Goal: Book appointment/travel/reservation

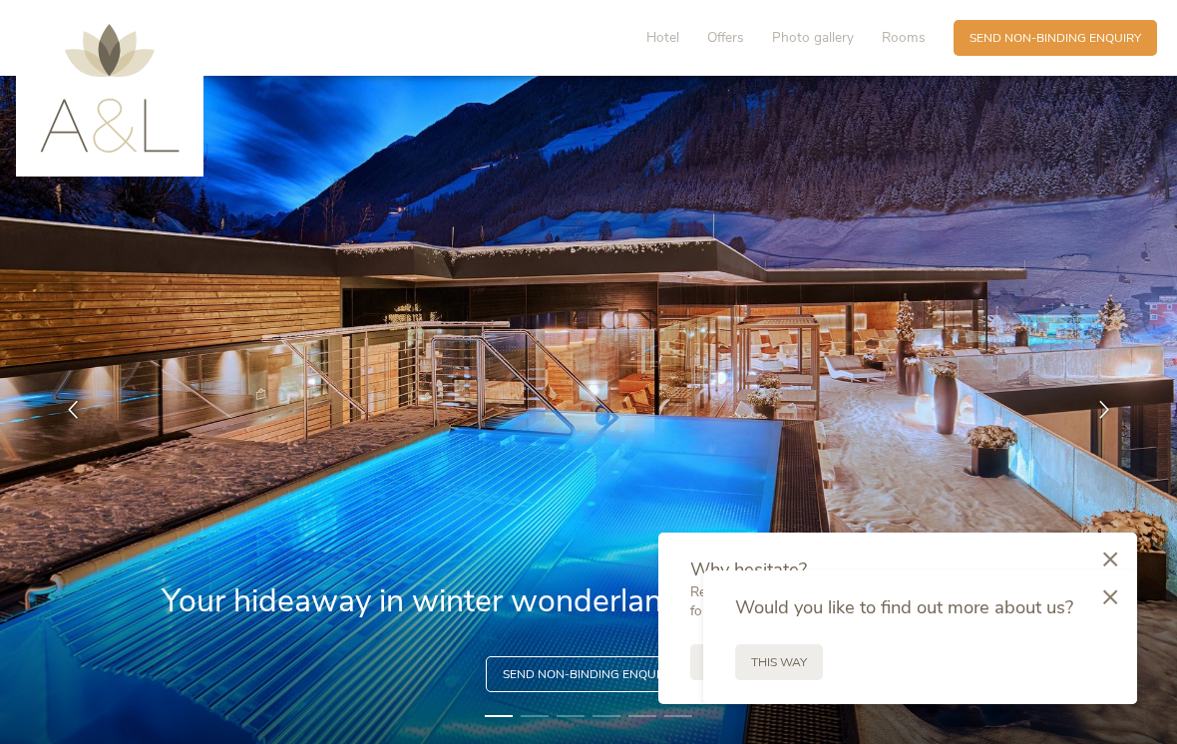
click at [1113, 604] on div at bounding box center [1110, 598] width 54 height 56
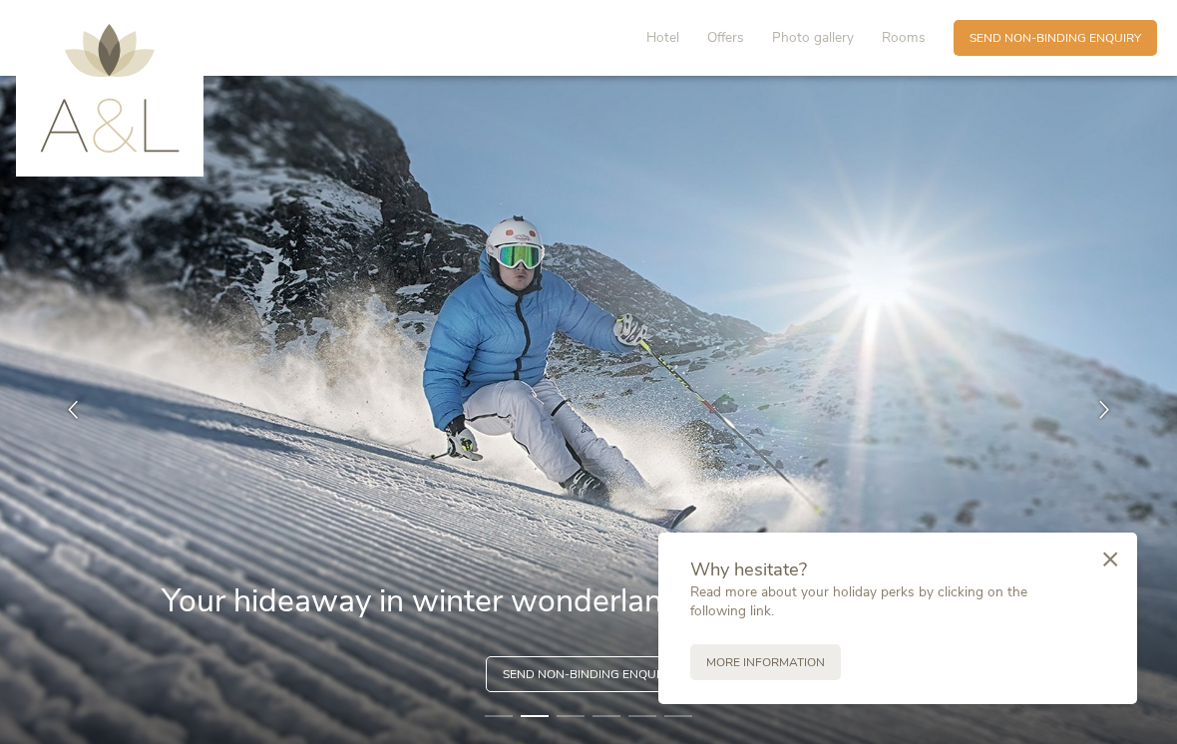
click at [1112, 557] on icon at bounding box center [1110, 558] width 14 height 15
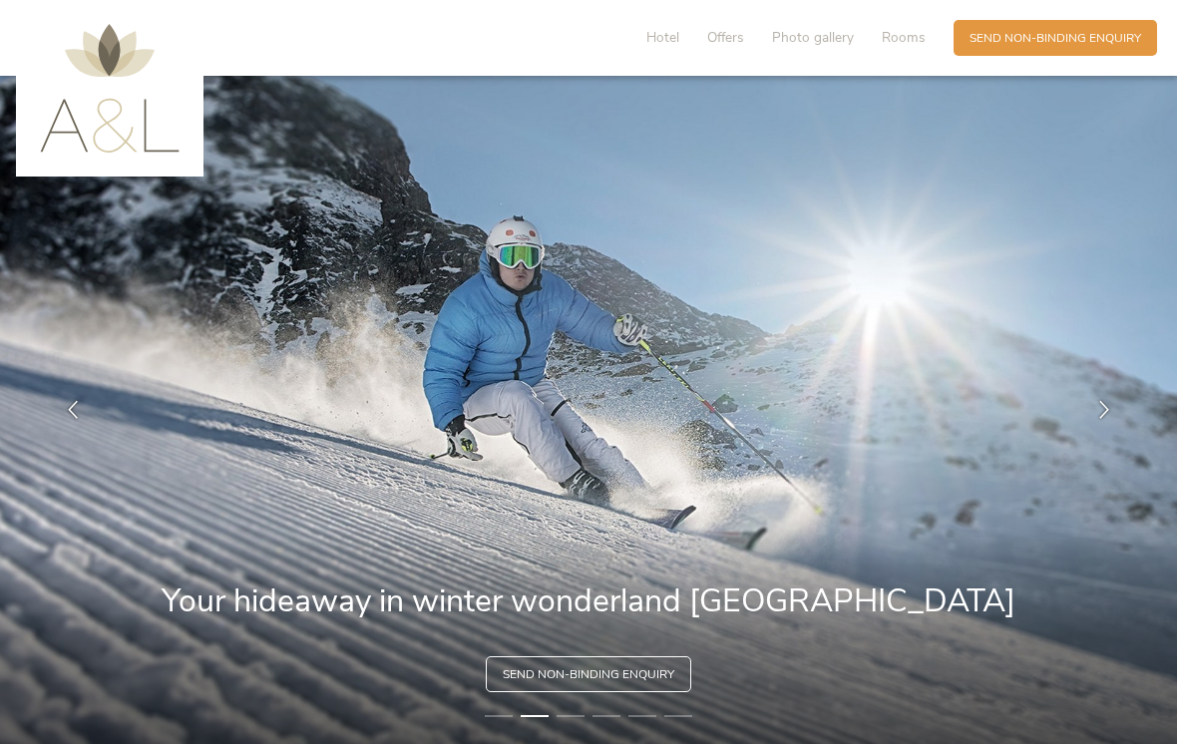
click at [1115, 430] on div at bounding box center [1104, 410] width 50 height 50
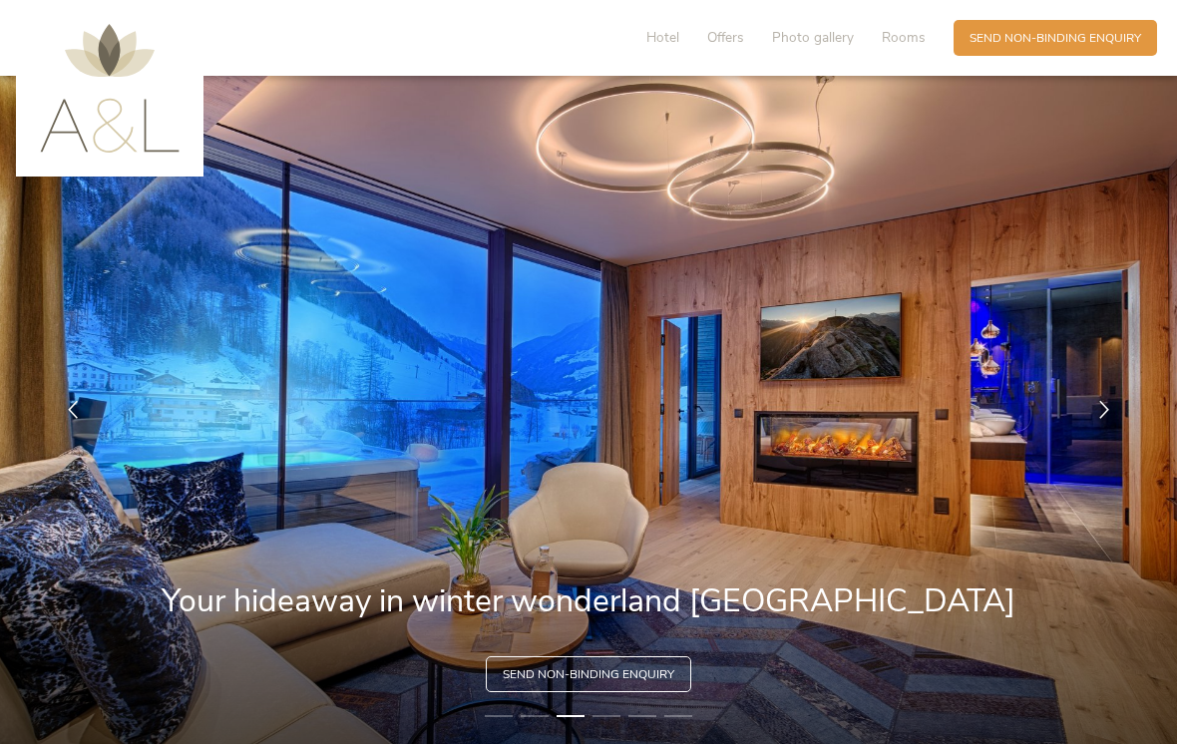
click at [1081, 427] on div at bounding box center [1104, 410] width 50 height 50
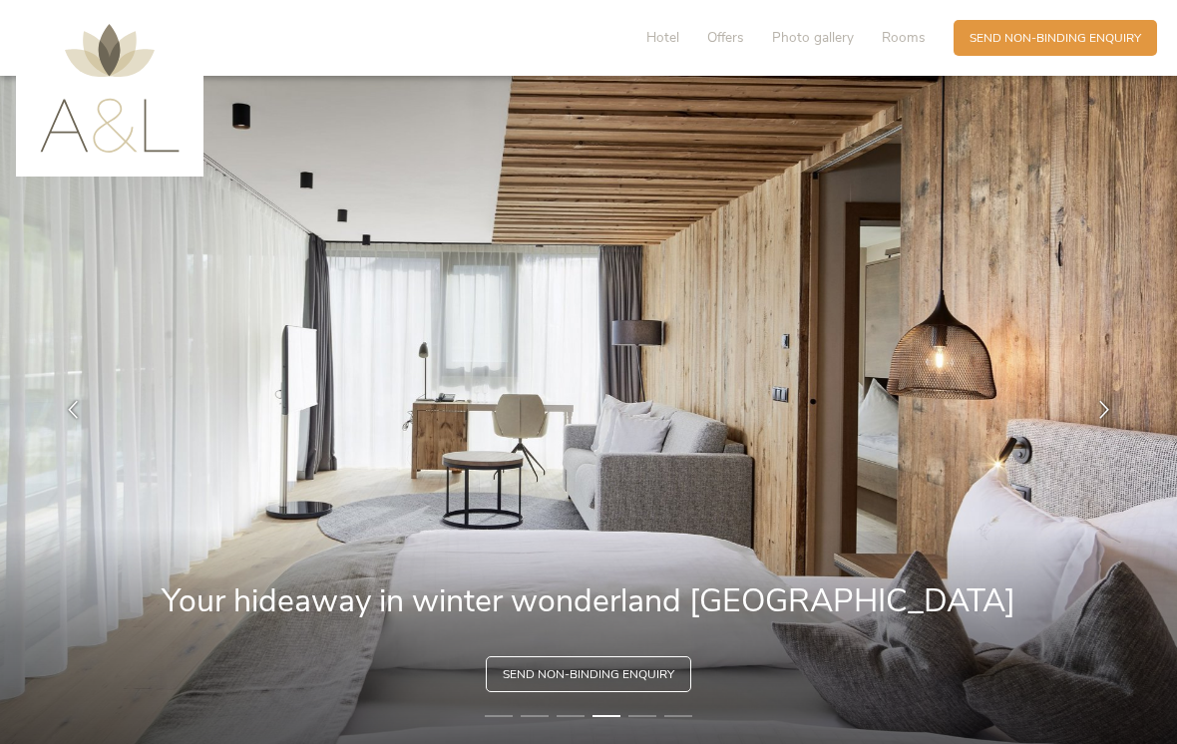
click at [1080, 422] on div at bounding box center [1104, 410] width 50 height 50
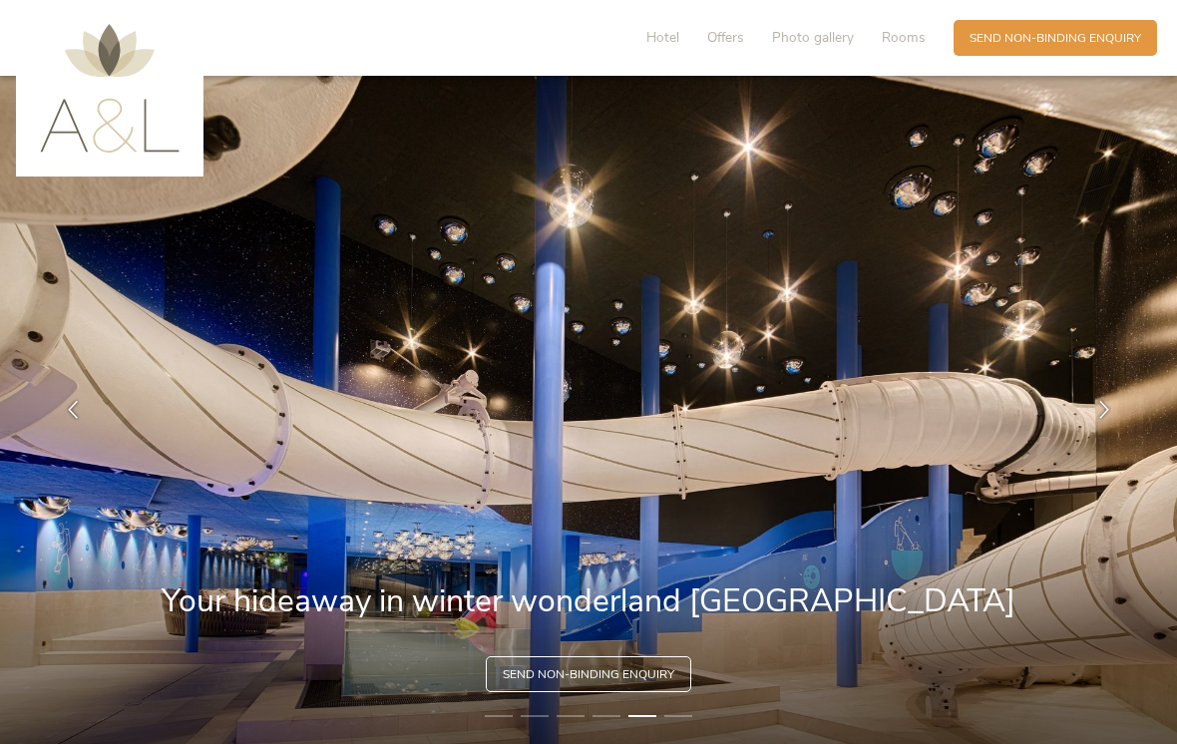
click at [1091, 424] on div at bounding box center [1104, 410] width 50 height 50
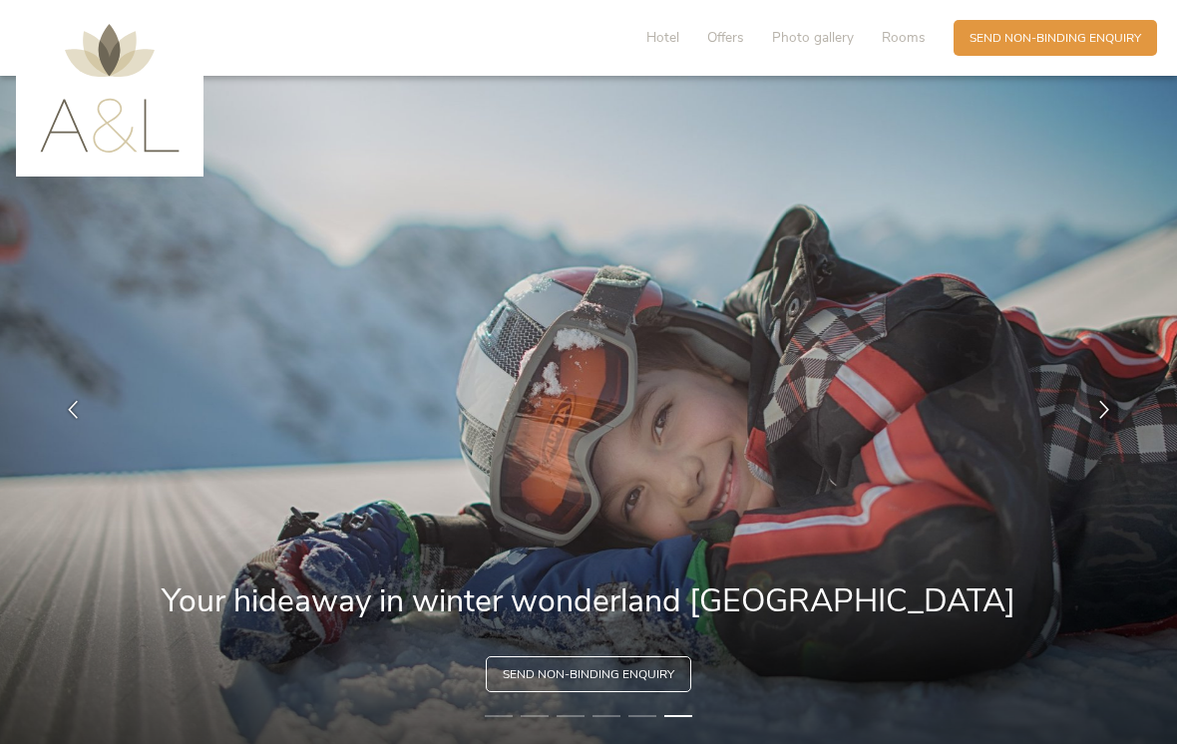
click at [1089, 426] on div at bounding box center [1104, 410] width 50 height 50
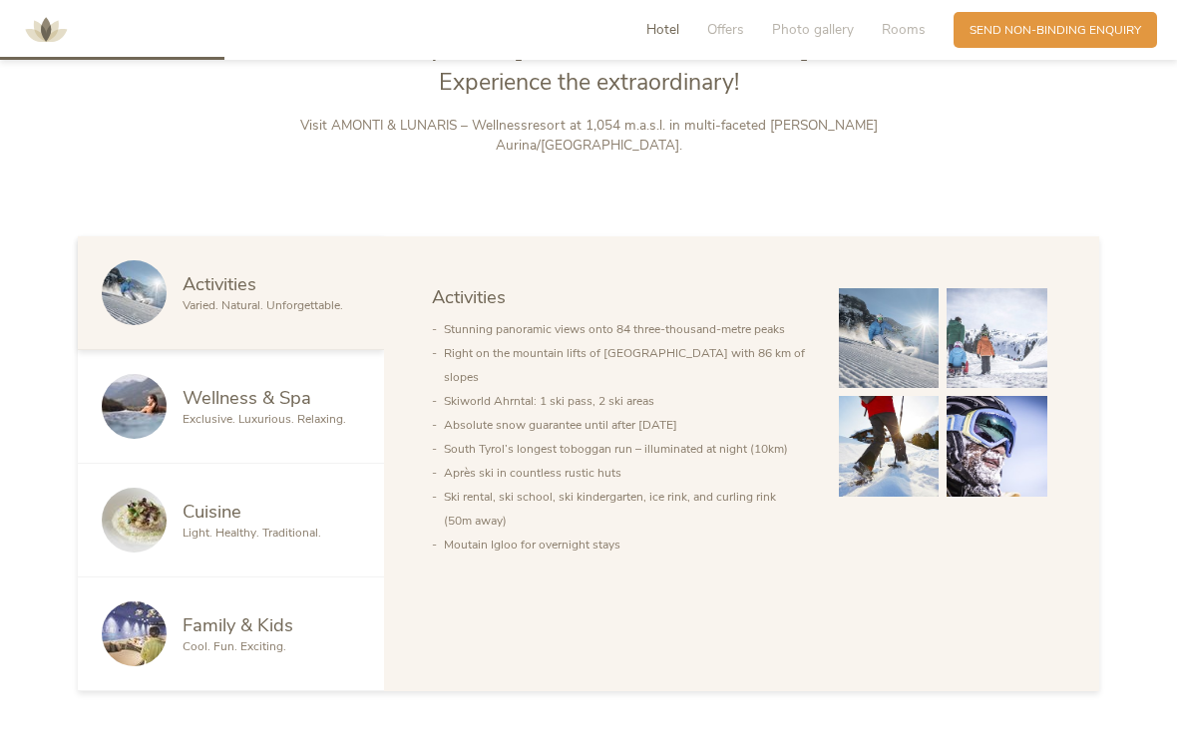
scroll to position [868, 0]
click at [145, 520] on img at bounding box center [134, 519] width 65 height 65
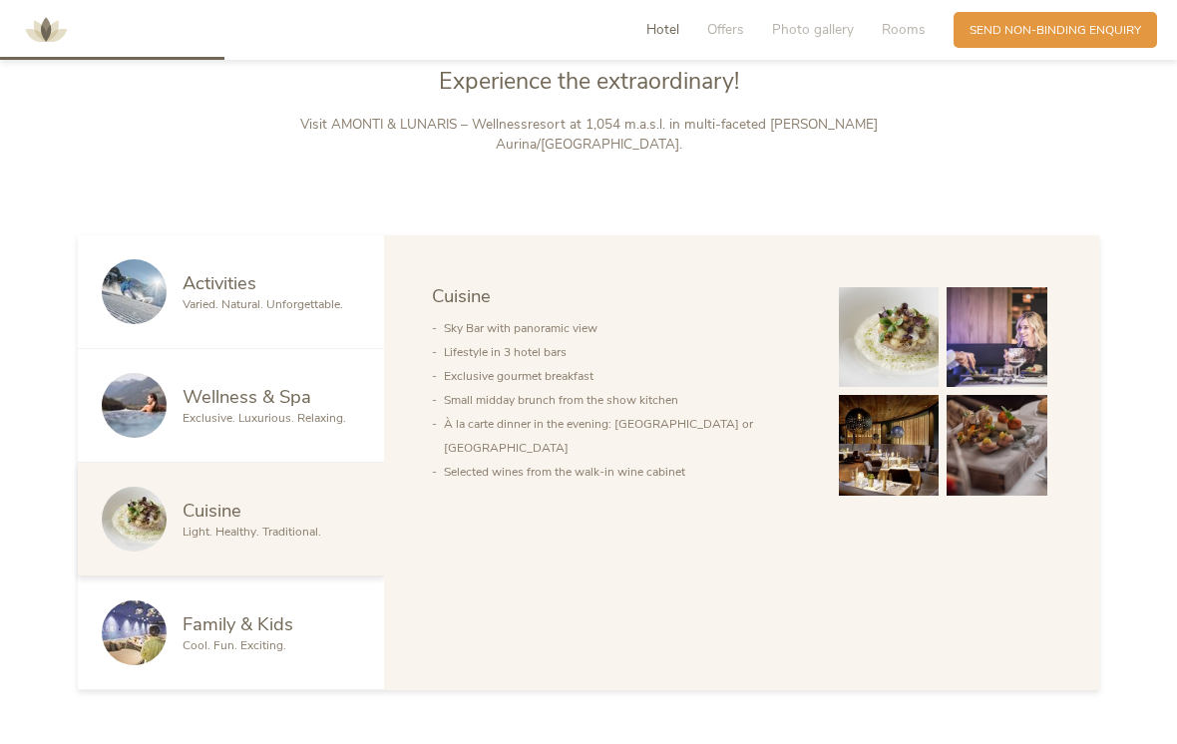
click at [898, 464] on img at bounding box center [889, 445] width 101 height 101
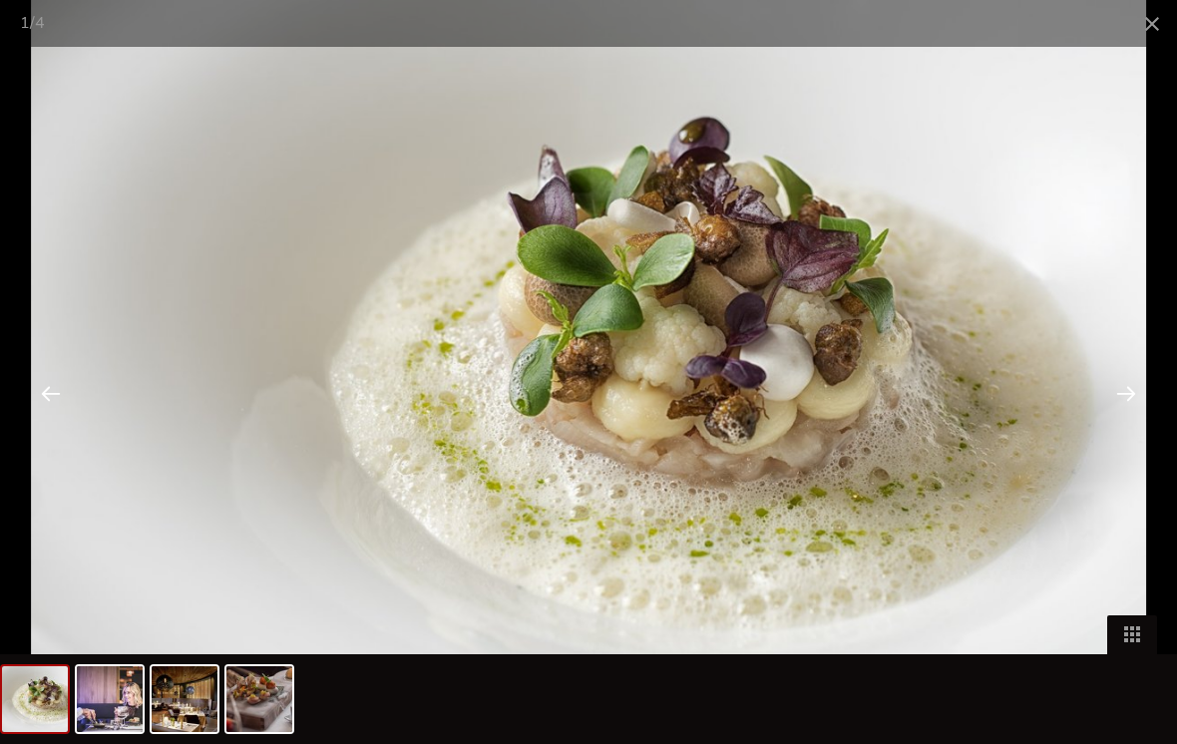
click at [1116, 406] on div at bounding box center [1126, 393] width 62 height 62
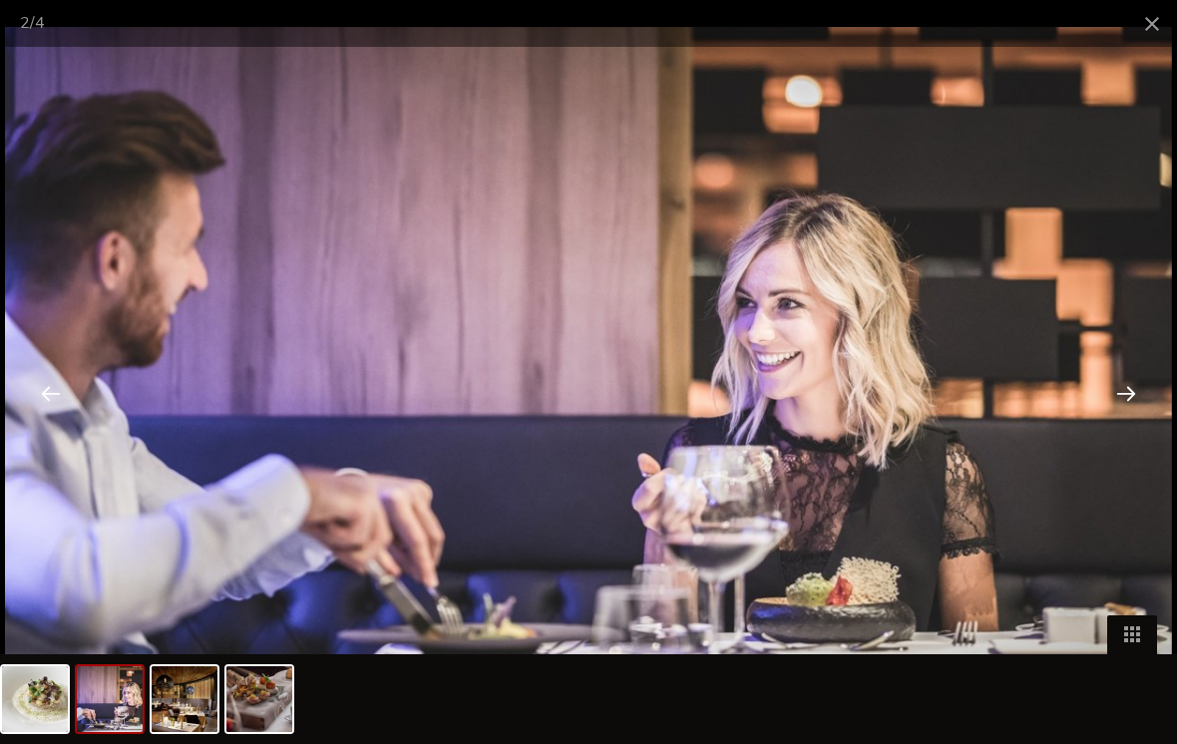
click at [1146, 10] on span at bounding box center [1152, 23] width 50 height 47
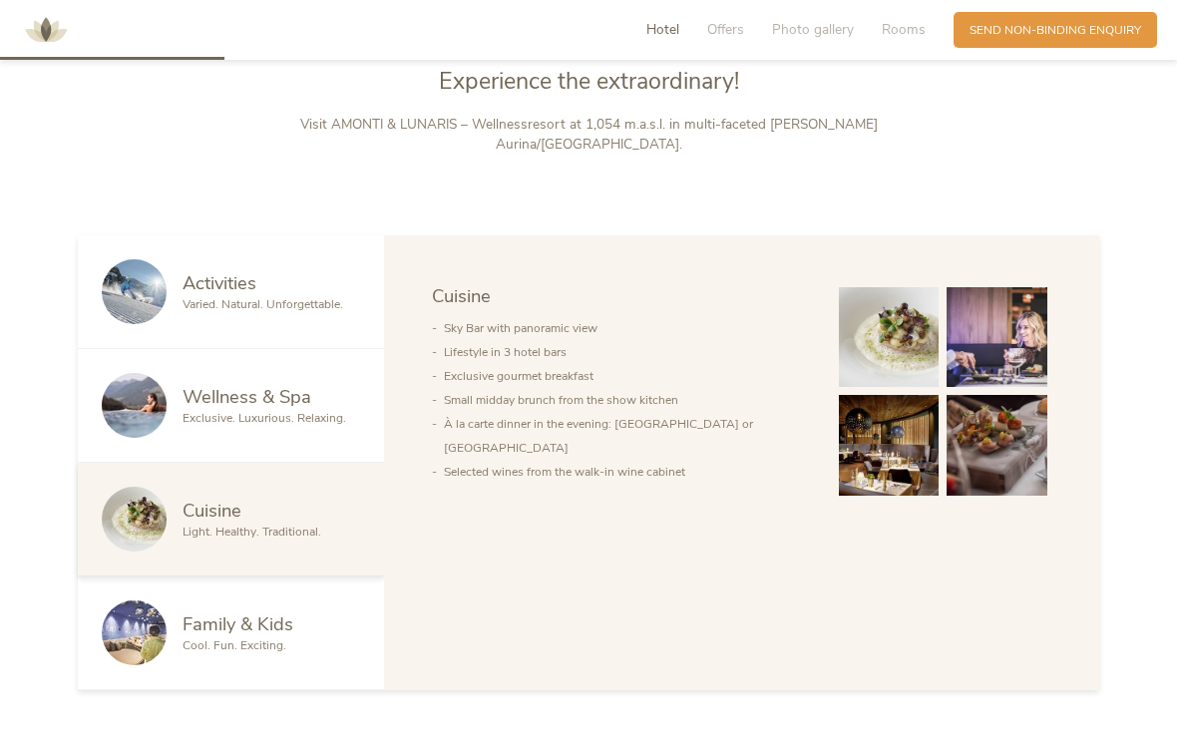
click at [210, 420] on span "Exclusive. Luxurious. Relaxing." at bounding box center [264, 418] width 164 height 16
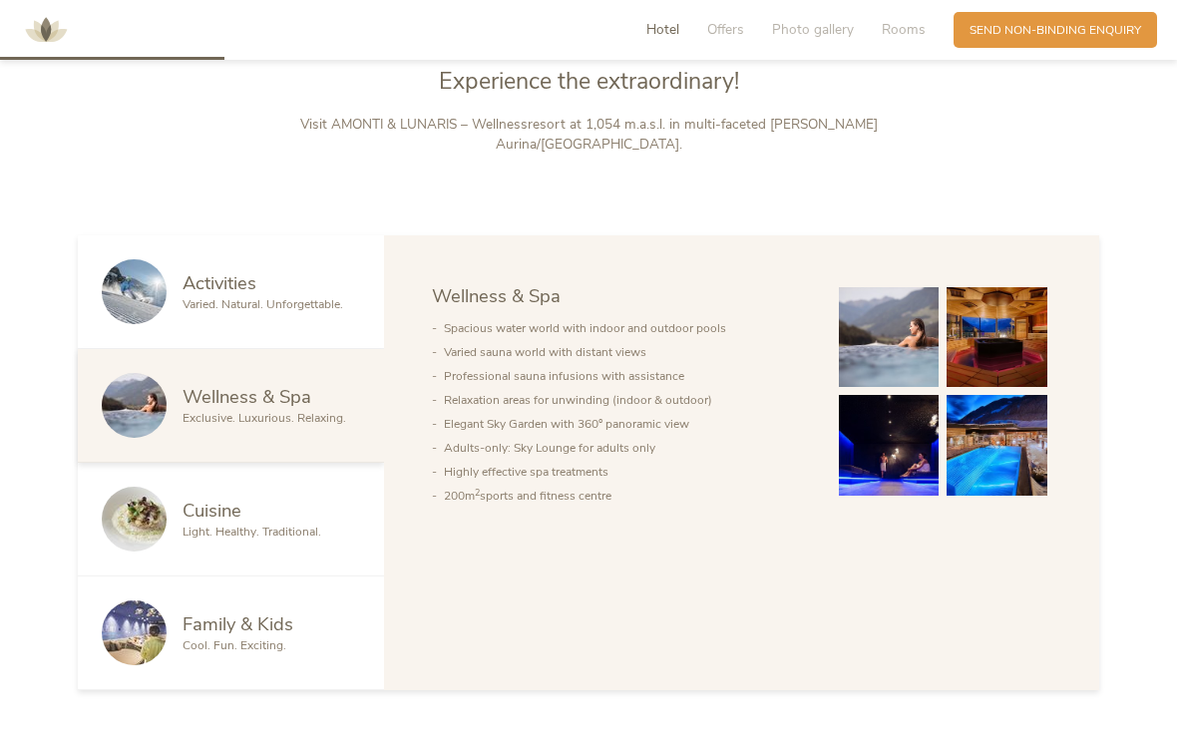
click at [187, 634] on span "Family & Kids" at bounding box center [237, 623] width 111 height 25
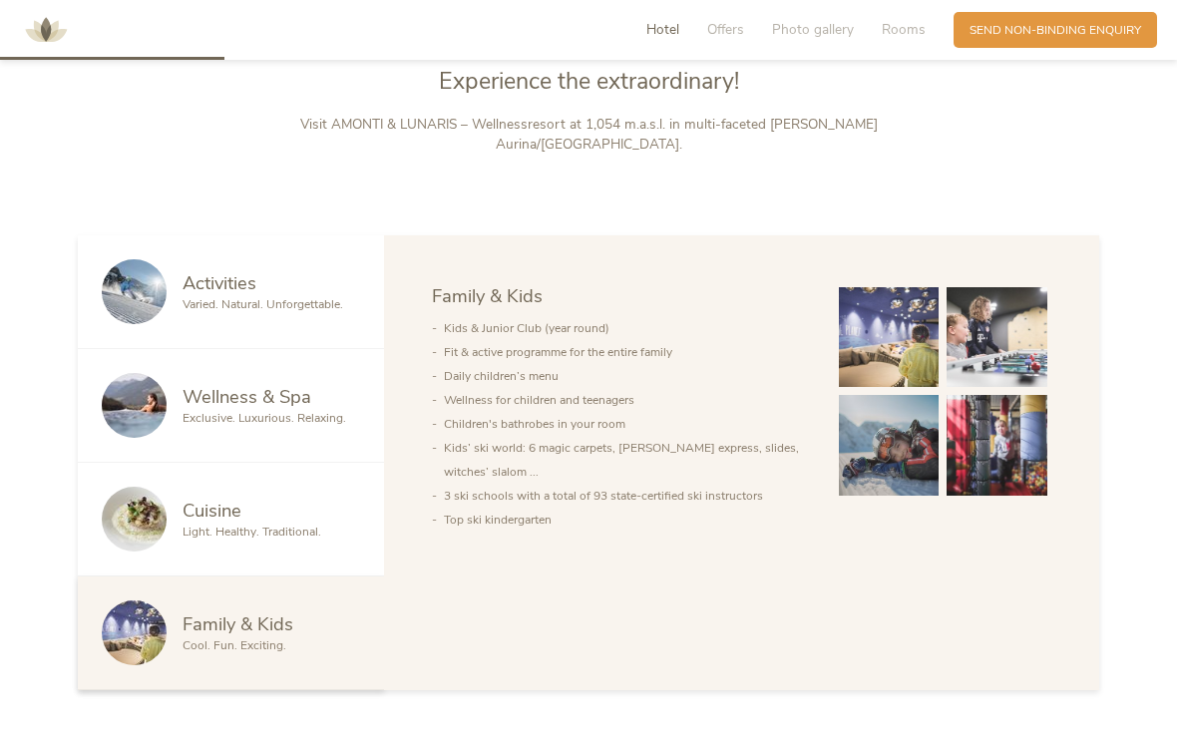
click at [195, 312] on span "Varied. Natural. Unforgettable." at bounding box center [262, 304] width 161 height 16
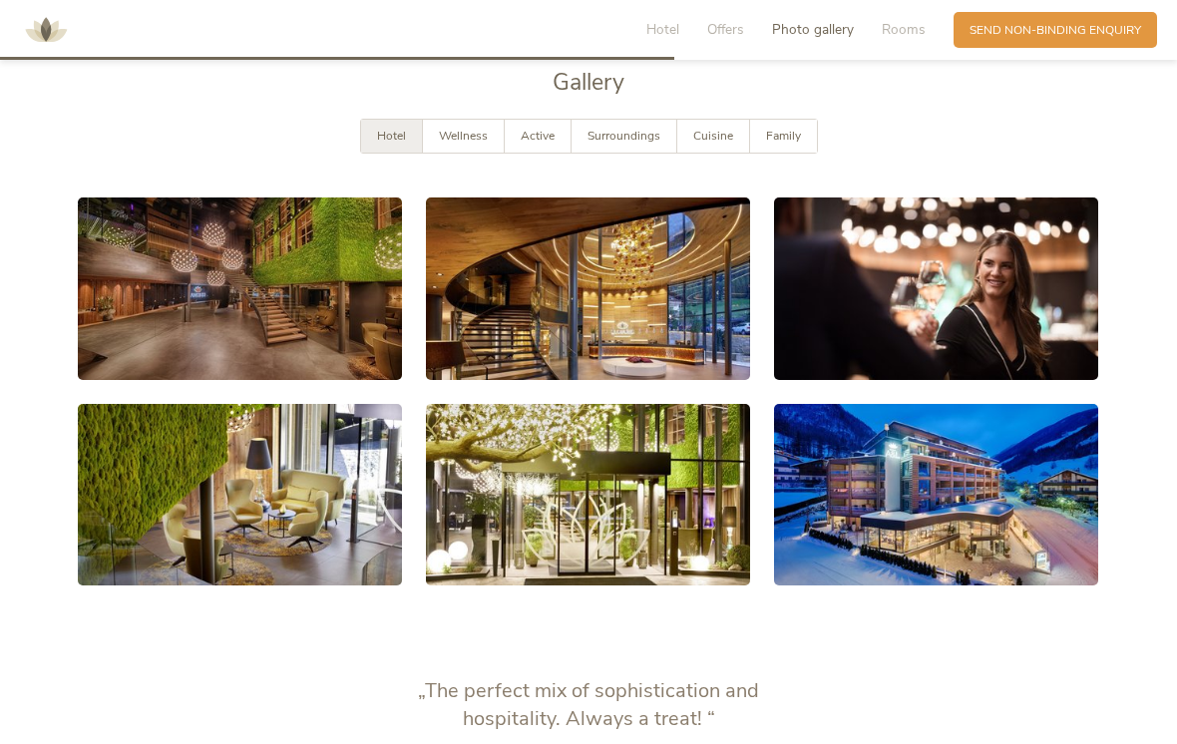
scroll to position [2608, 0]
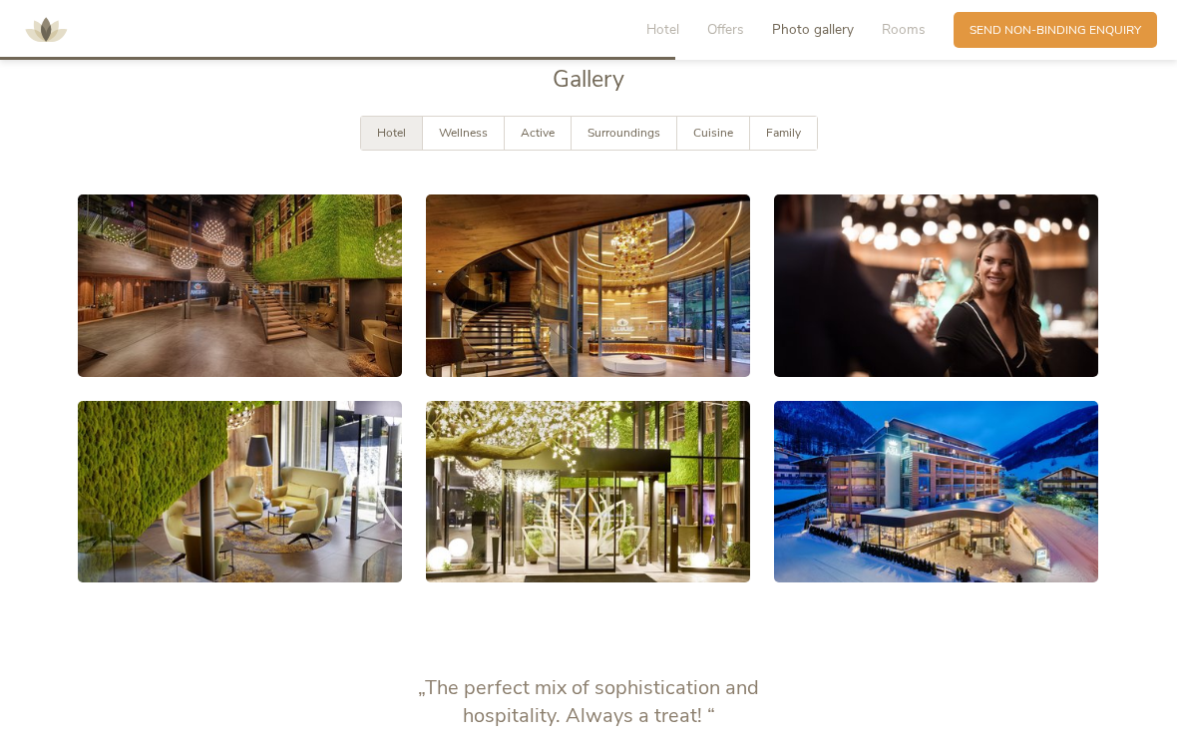
click at [951, 473] on link at bounding box center [936, 492] width 324 height 182
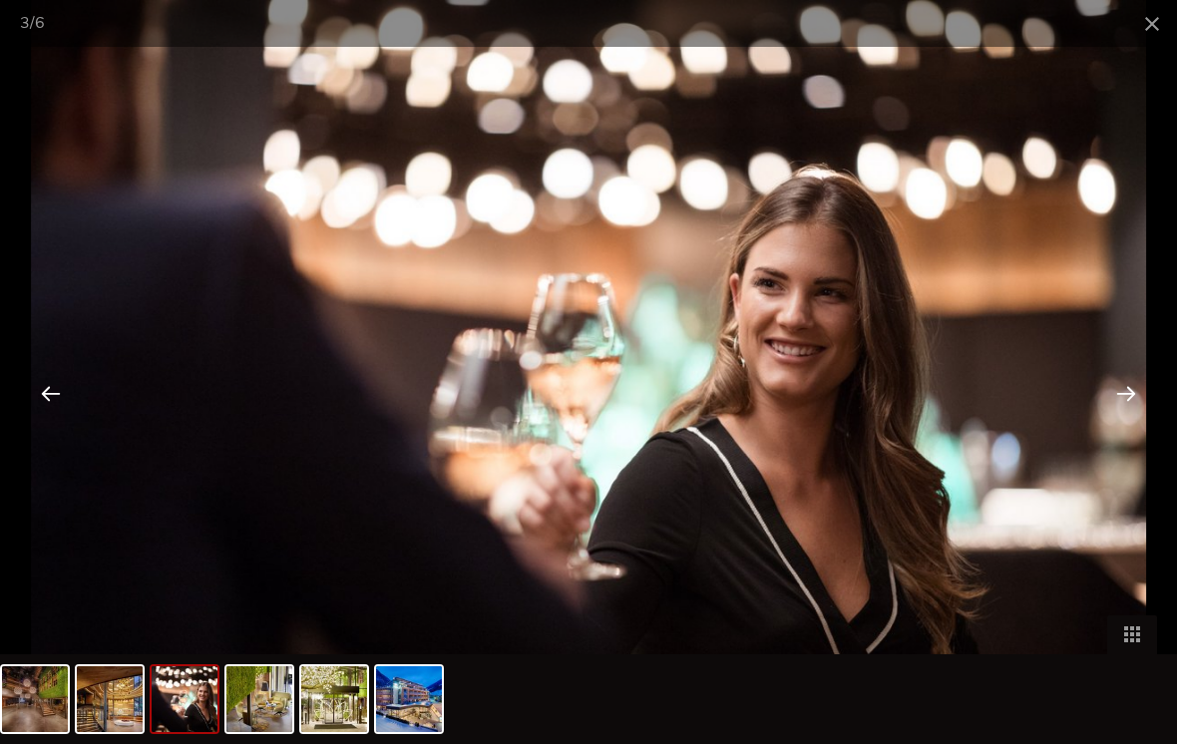
click at [1127, 405] on div at bounding box center [1126, 393] width 62 height 62
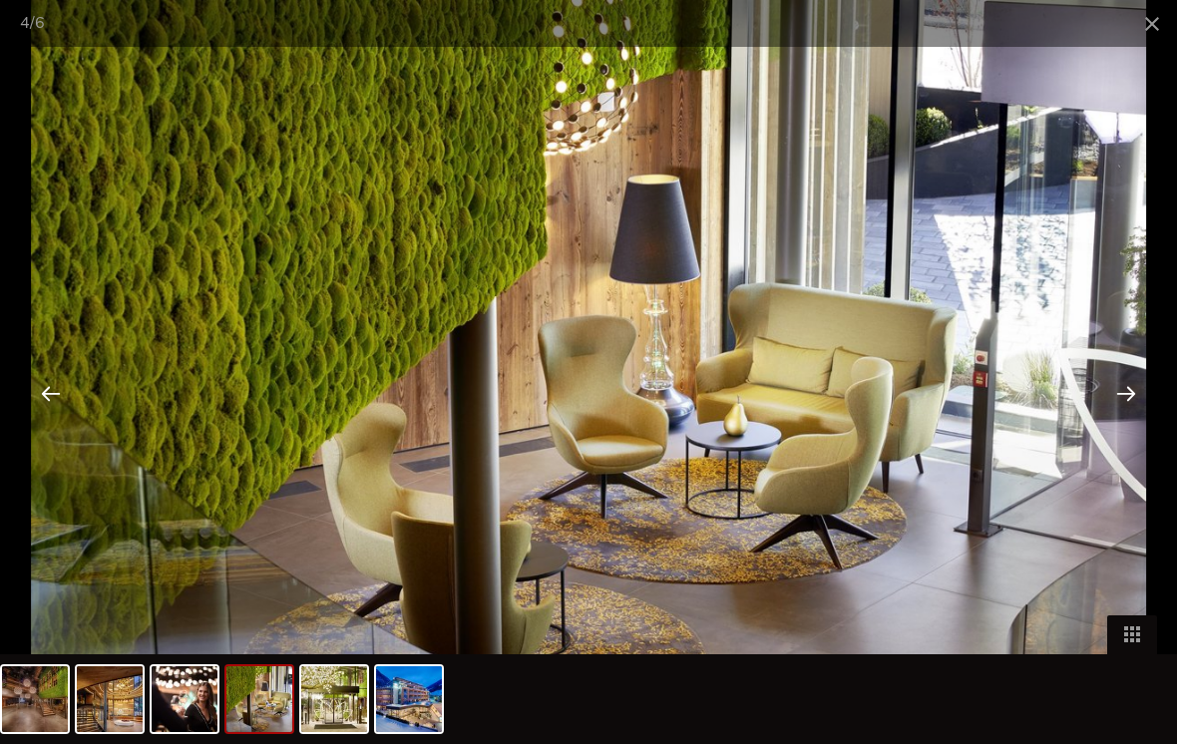
click at [1133, 397] on div at bounding box center [1126, 393] width 62 height 62
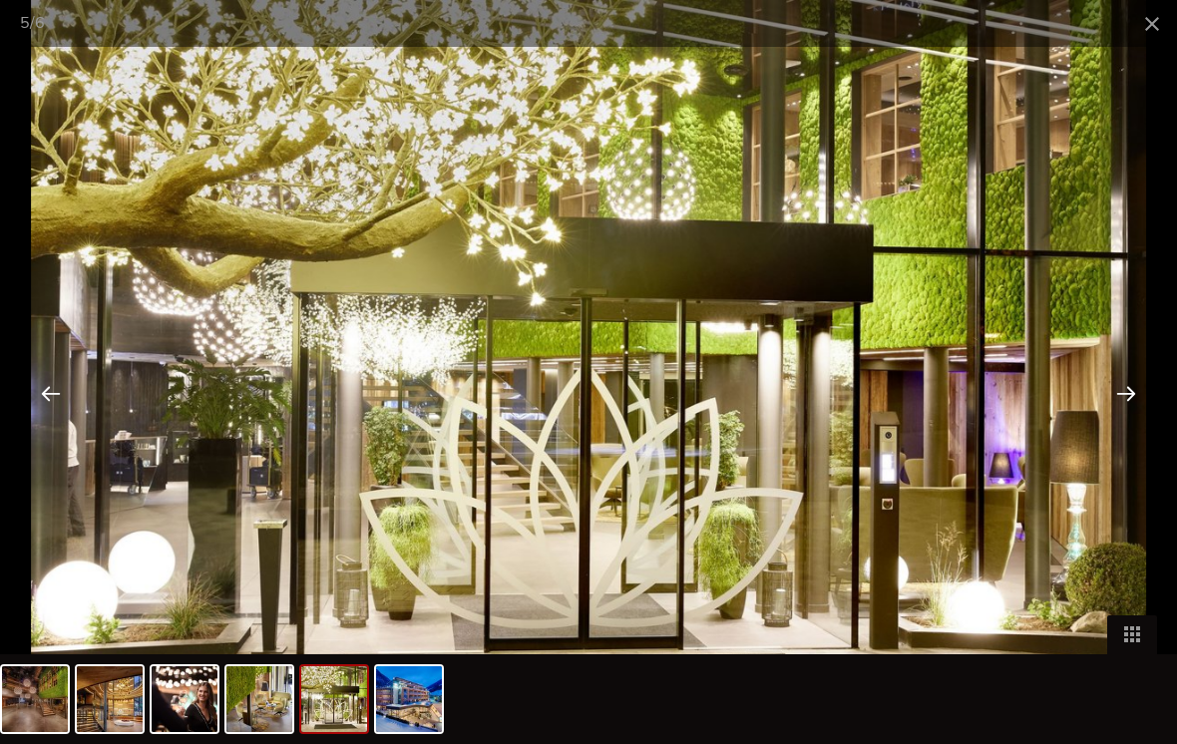
click at [1160, 24] on span at bounding box center [1152, 23] width 50 height 47
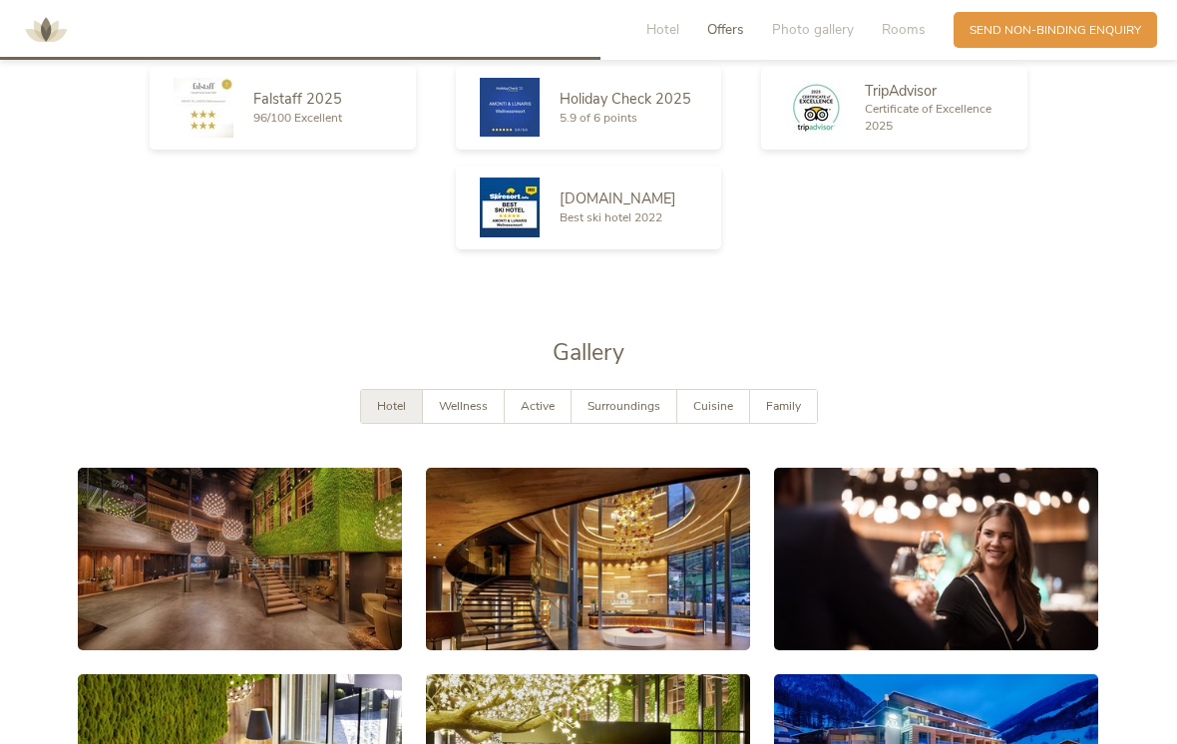
scroll to position [2334, 0]
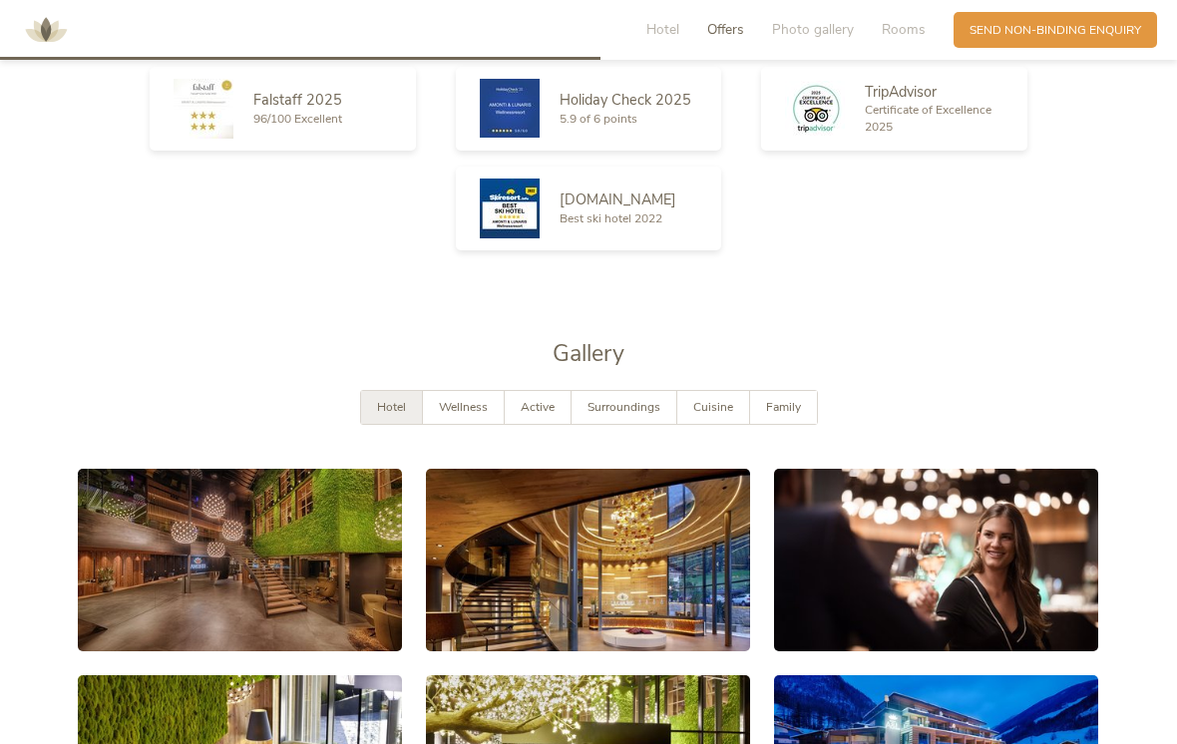
click at [449, 403] on div "Wellness" at bounding box center [464, 407] width 82 height 33
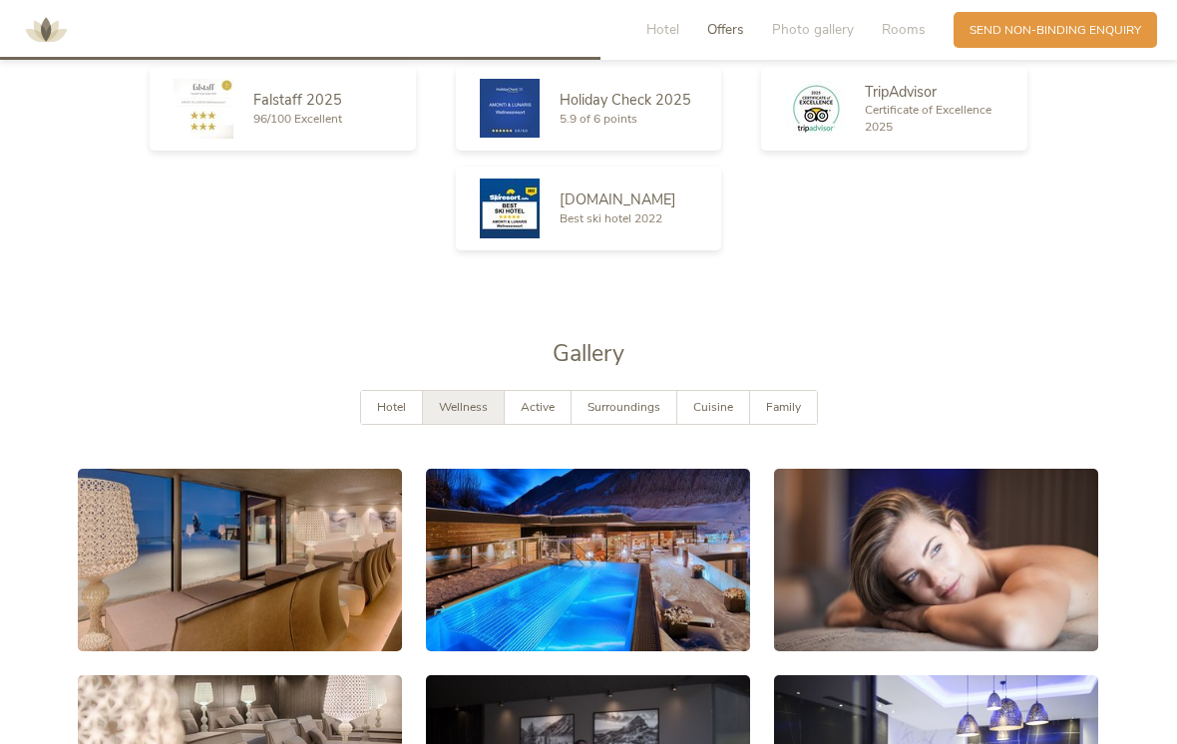
click at [161, 315] on div "Hotel Offers Photo gallery Rooms Enquiry Send non-binding enquiry Amonti Lunari…" at bounding box center [588, 352] width 1177 height 5372
click at [620, 415] on span "Surroundings" at bounding box center [623, 407] width 73 height 16
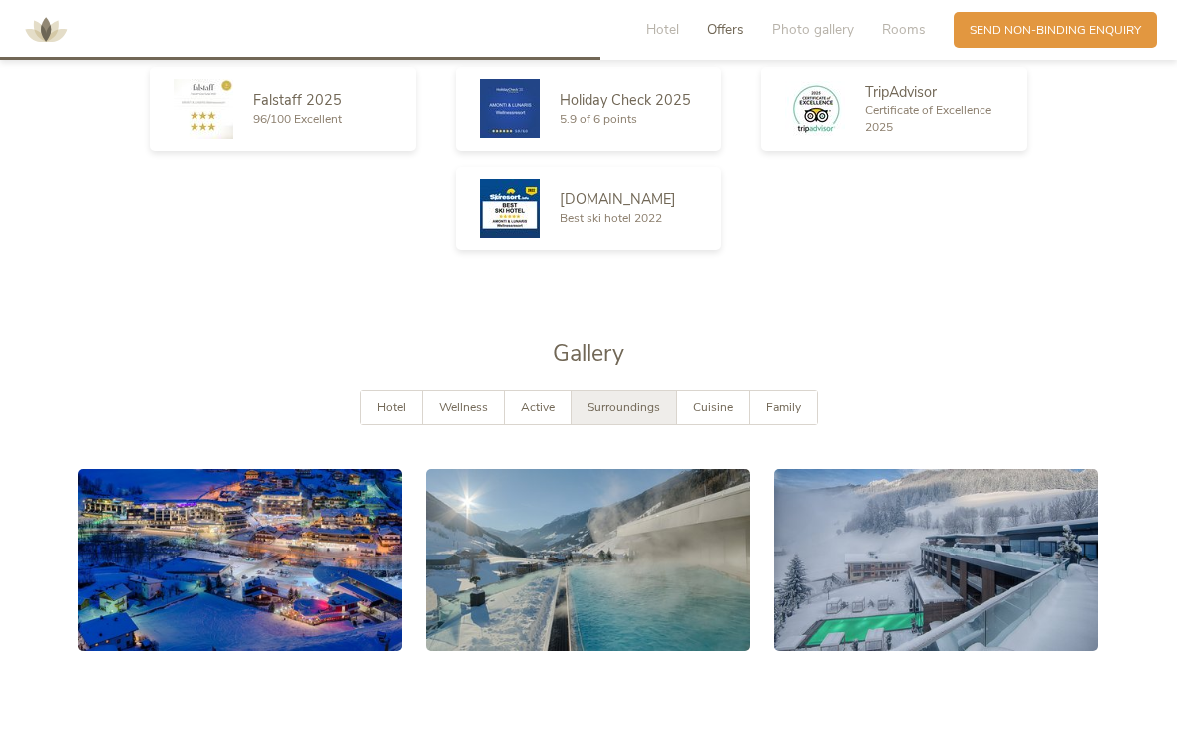
click at [181, 555] on link at bounding box center [240, 560] width 324 height 182
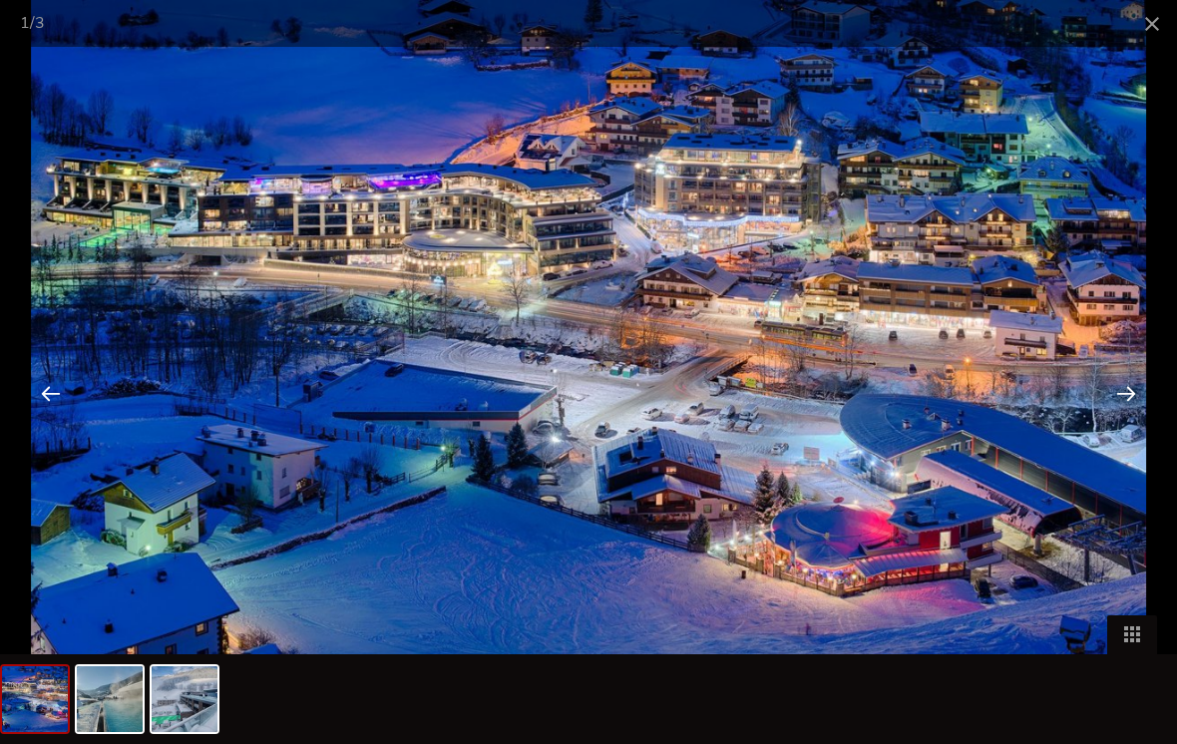
click at [1146, 30] on span at bounding box center [1152, 23] width 50 height 47
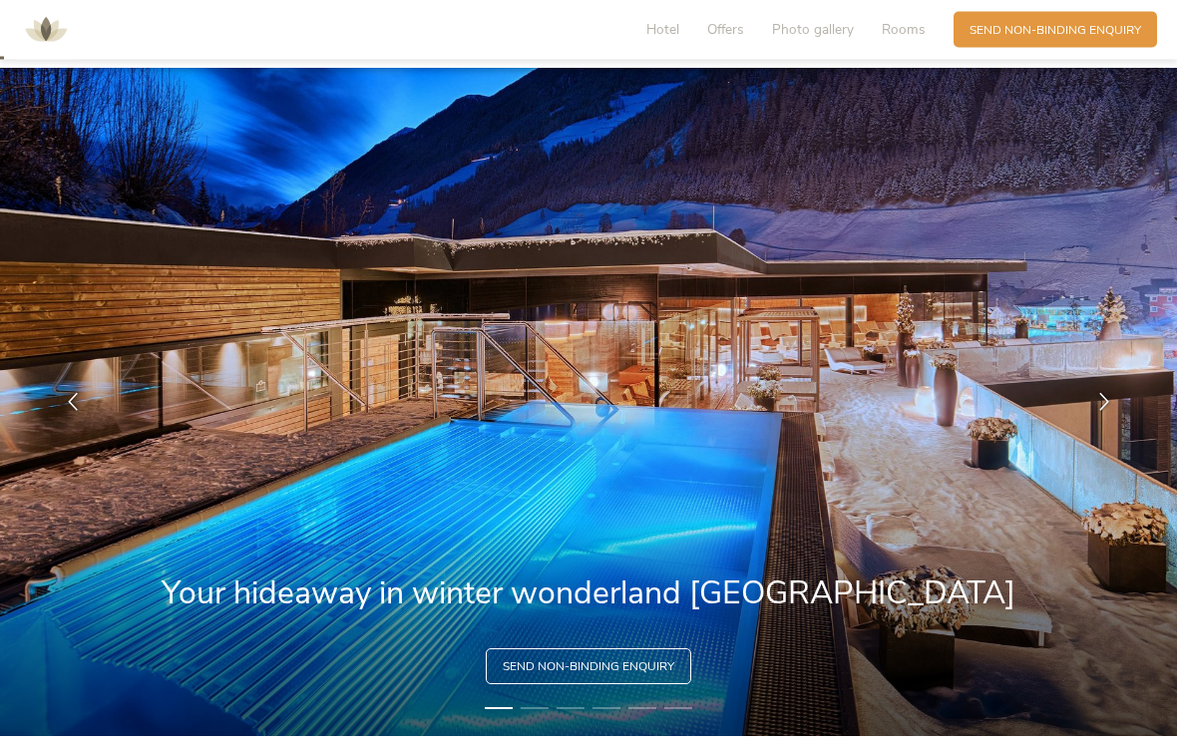
scroll to position [0, 0]
